Goal: Task Accomplishment & Management: Use online tool/utility

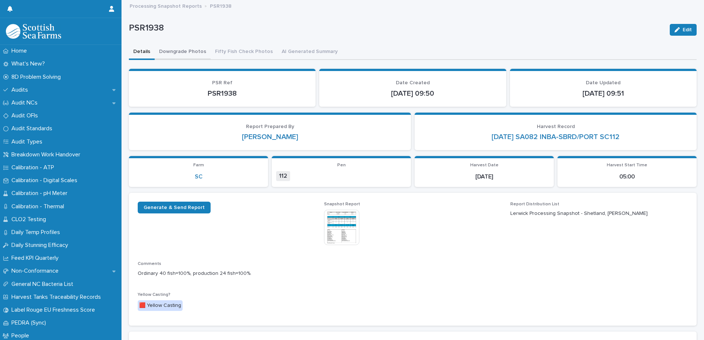
click at [176, 46] on button "Downgrade Photos" at bounding box center [183, 52] width 56 height 15
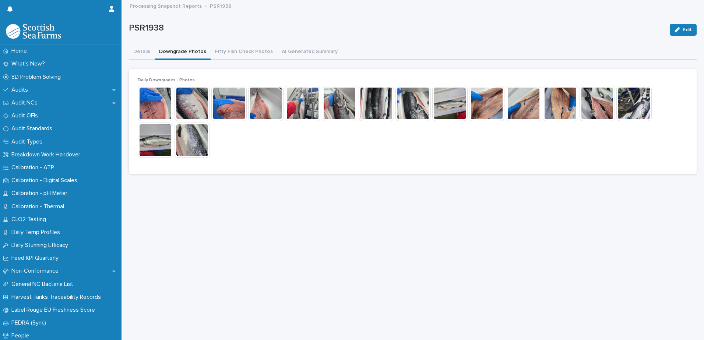
click at [153, 104] on img at bounding box center [155, 103] width 35 height 35
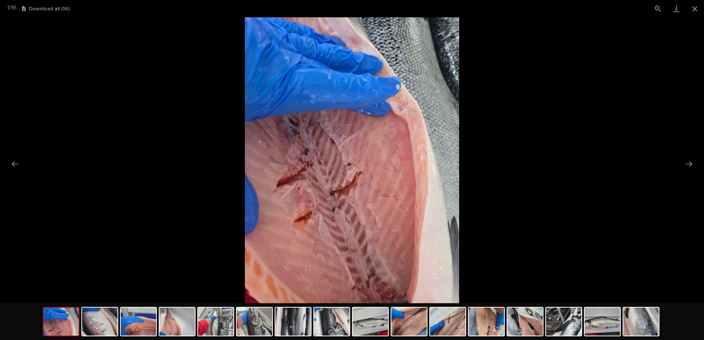
click at [698, 161] on picture at bounding box center [352, 160] width 704 height 286
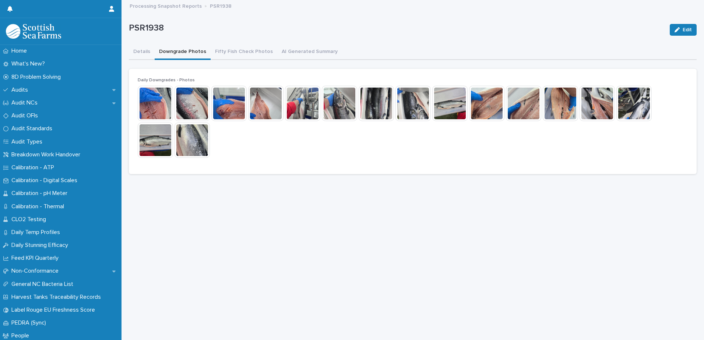
click at [157, 112] on img at bounding box center [155, 103] width 35 height 35
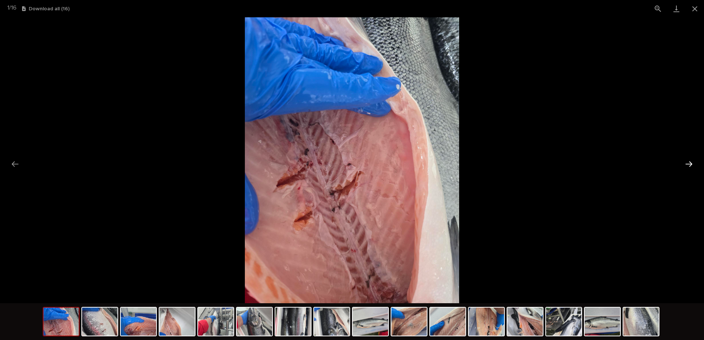
click at [682, 159] on button "Next slide" at bounding box center [689, 164] width 15 height 14
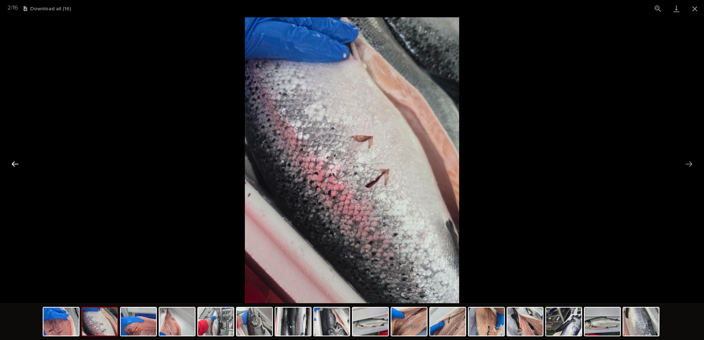
click at [13, 167] on button "Previous slide" at bounding box center [14, 164] width 15 height 14
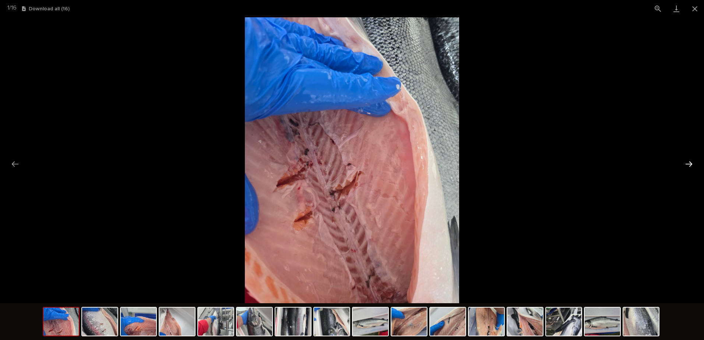
click at [689, 164] on button "Next slide" at bounding box center [689, 164] width 15 height 14
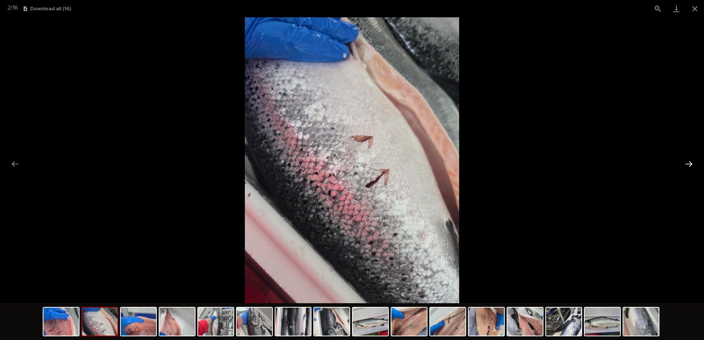
click at [689, 164] on button "Next slide" at bounding box center [689, 164] width 15 height 14
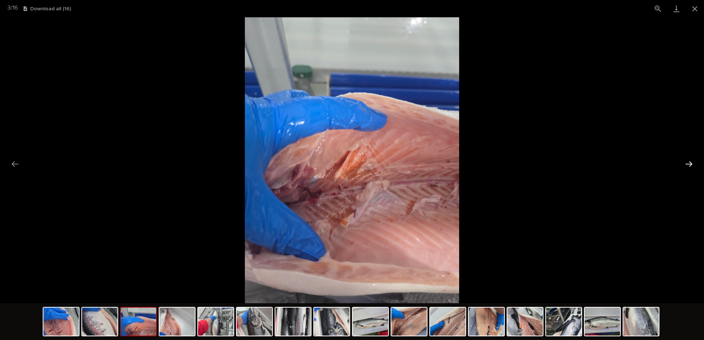
click at [689, 164] on button "Next slide" at bounding box center [689, 164] width 15 height 14
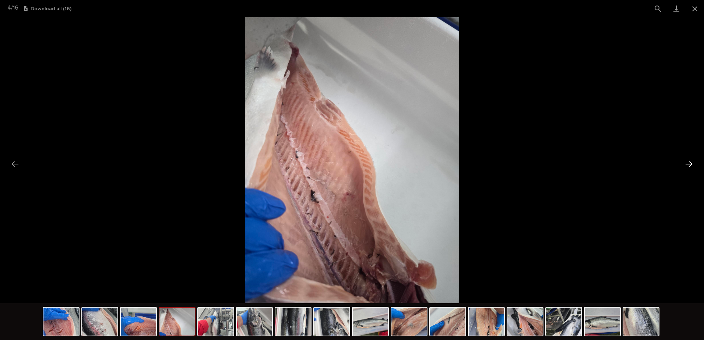
click at [689, 164] on button "Next slide" at bounding box center [689, 164] width 15 height 14
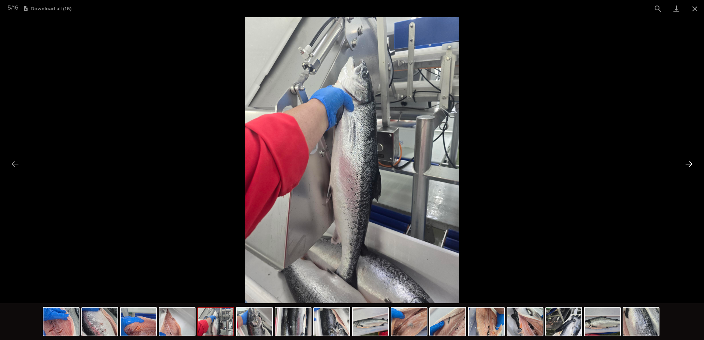
click at [689, 164] on button "Next slide" at bounding box center [689, 164] width 15 height 14
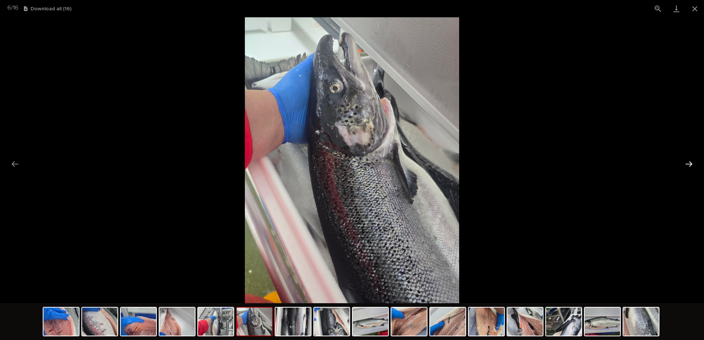
click at [689, 164] on button "Next slide" at bounding box center [689, 164] width 15 height 14
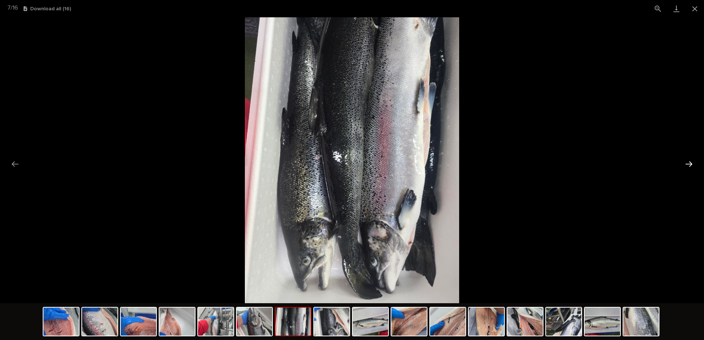
click at [689, 164] on button "Next slide" at bounding box center [689, 164] width 15 height 14
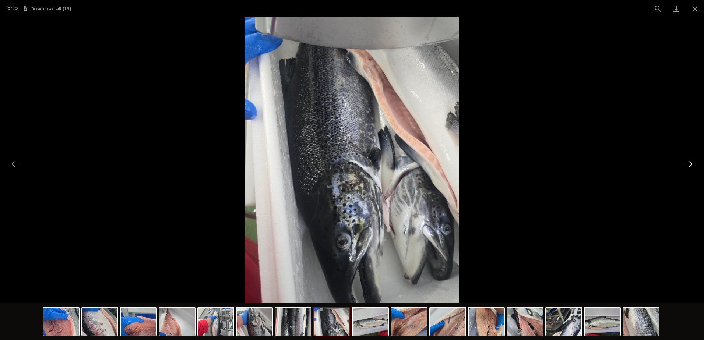
click at [689, 164] on button "Next slide" at bounding box center [689, 164] width 15 height 14
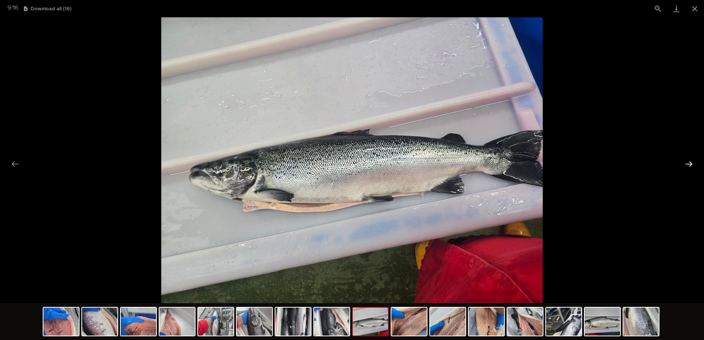
click at [689, 164] on button "Next slide" at bounding box center [689, 164] width 15 height 14
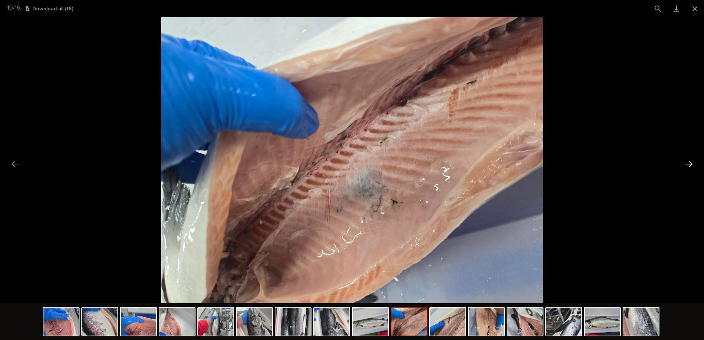
click at [689, 164] on button "Next slide" at bounding box center [689, 164] width 15 height 14
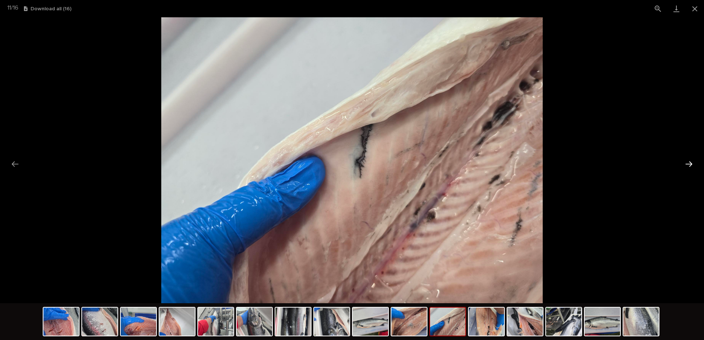
click at [689, 164] on button "Next slide" at bounding box center [689, 164] width 15 height 14
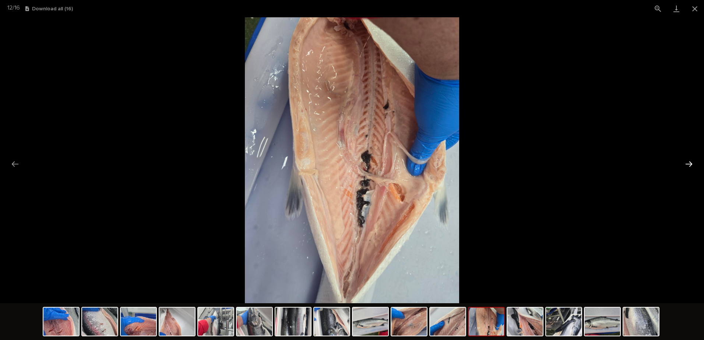
click at [689, 164] on button "Next slide" at bounding box center [689, 164] width 15 height 14
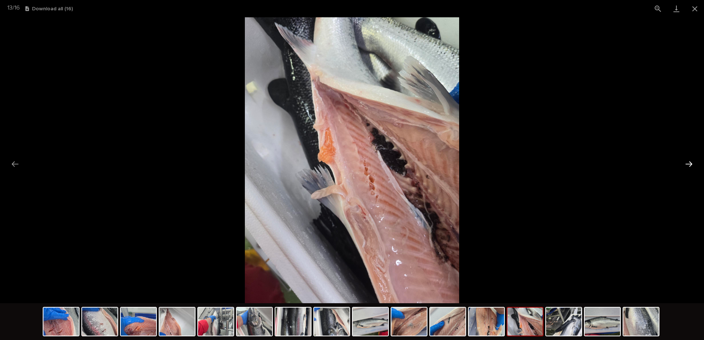
click at [689, 164] on button "Next slide" at bounding box center [689, 164] width 15 height 14
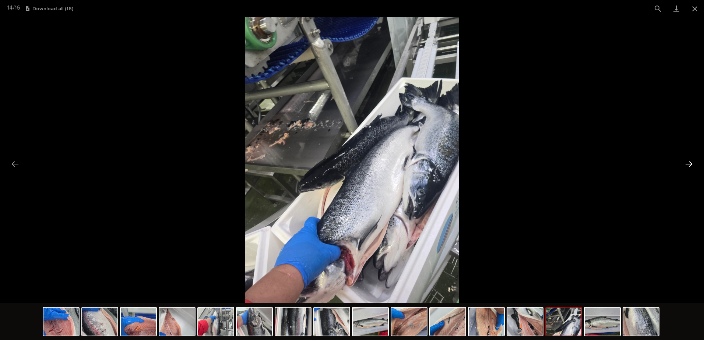
click at [689, 164] on button "Next slide" at bounding box center [689, 164] width 15 height 14
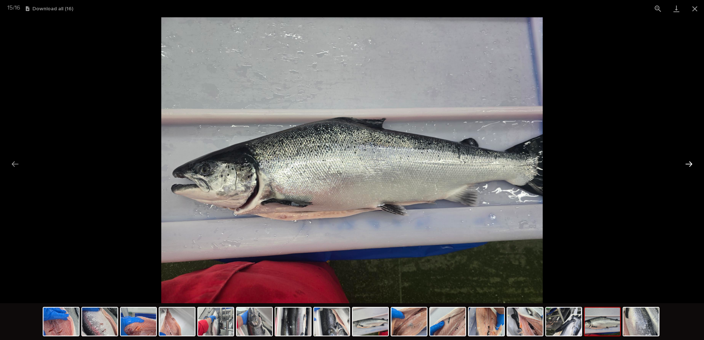
click at [689, 164] on button "Next slide" at bounding box center [689, 164] width 15 height 14
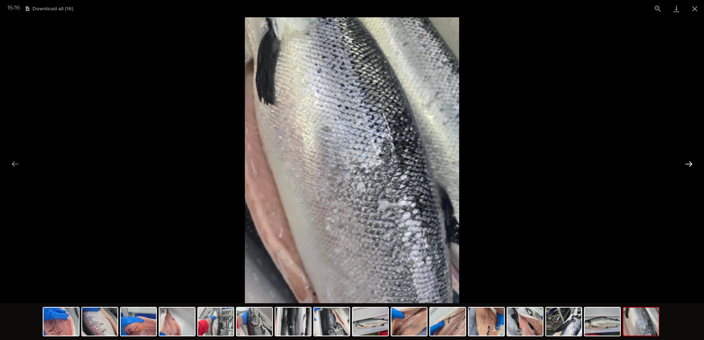
click at [689, 164] on button "Next slide" at bounding box center [689, 164] width 15 height 14
